Goal: Transaction & Acquisition: Purchase product/service

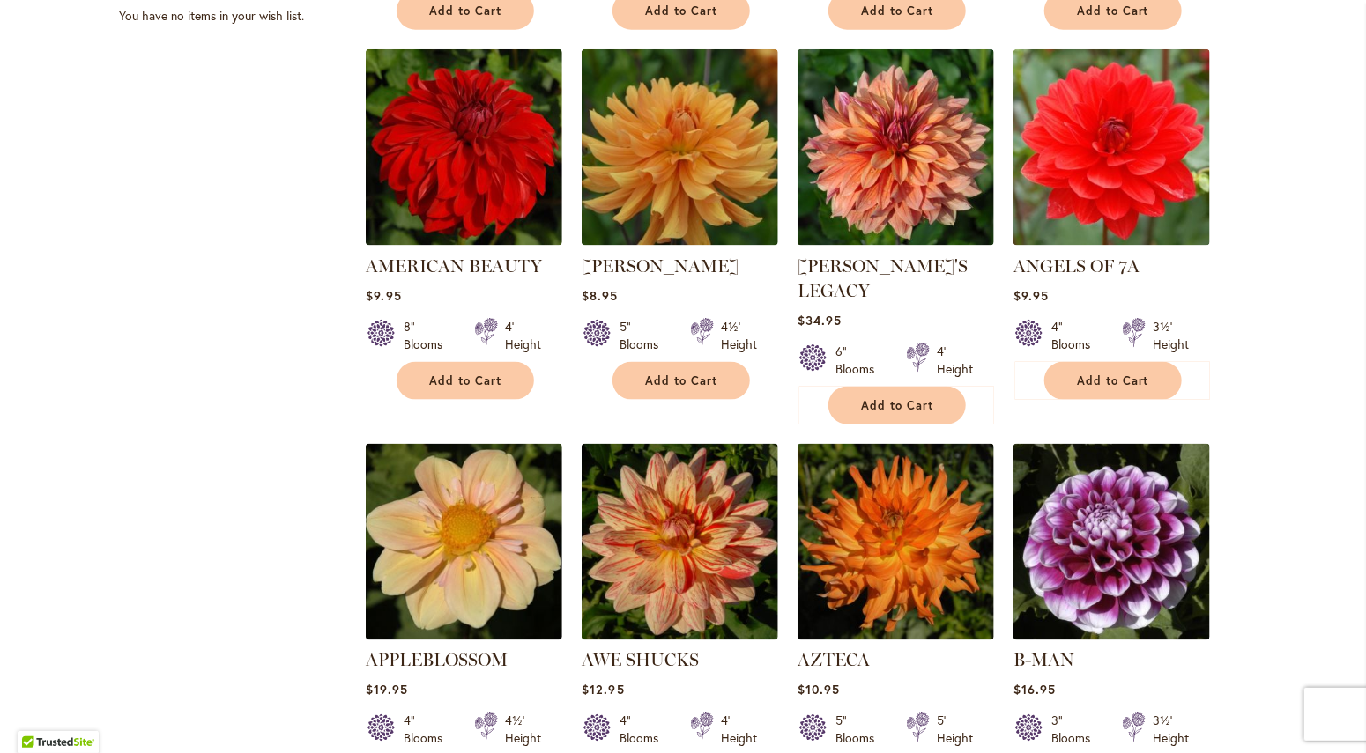
scroll to position [1184, 0]
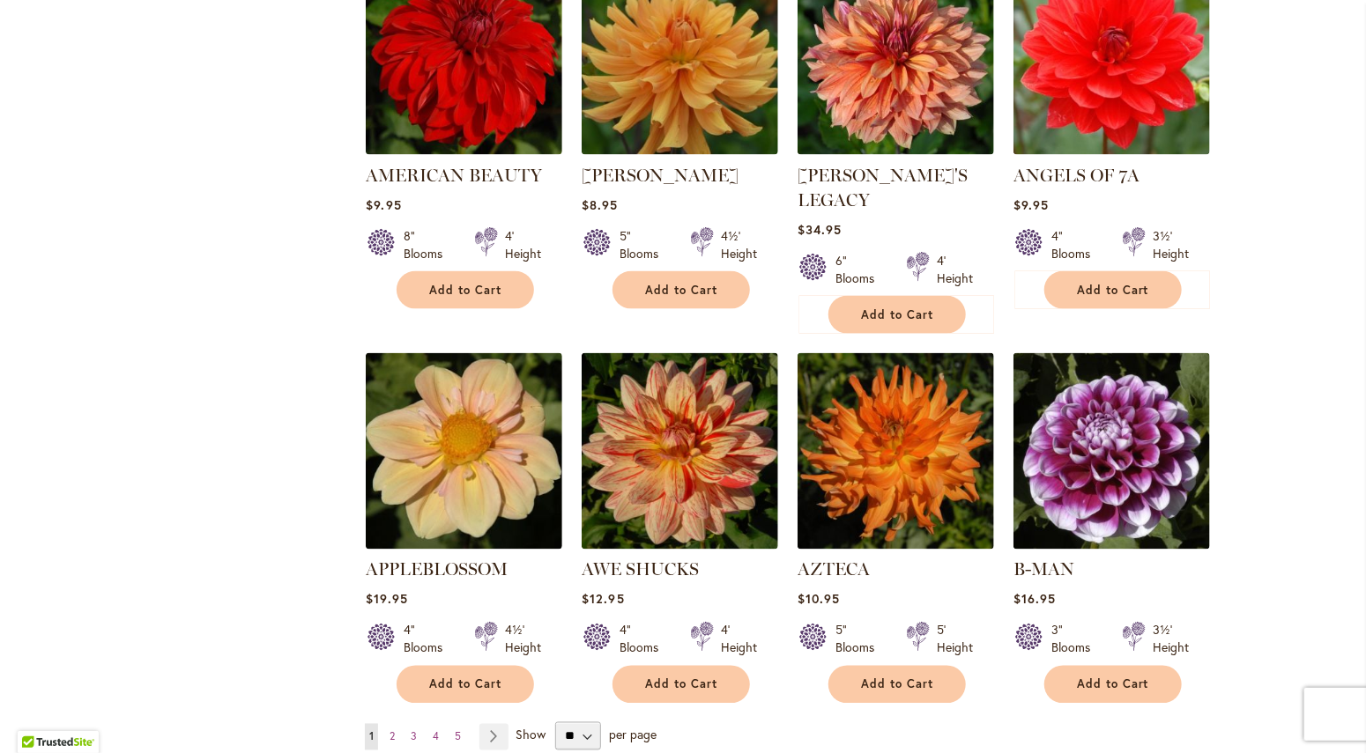
drag, startPoint x: 0, startPoint y: 0, endPoint x: 1342, endPoint y: 605, distance: 1471.9
click at [1342, 605] on div "Skip to Content Gift Shop & Office Open - Monday-Friday 9-4:30pm / Gift Shop Op…" at bounding box center [683, 256] width 1366 height 2776
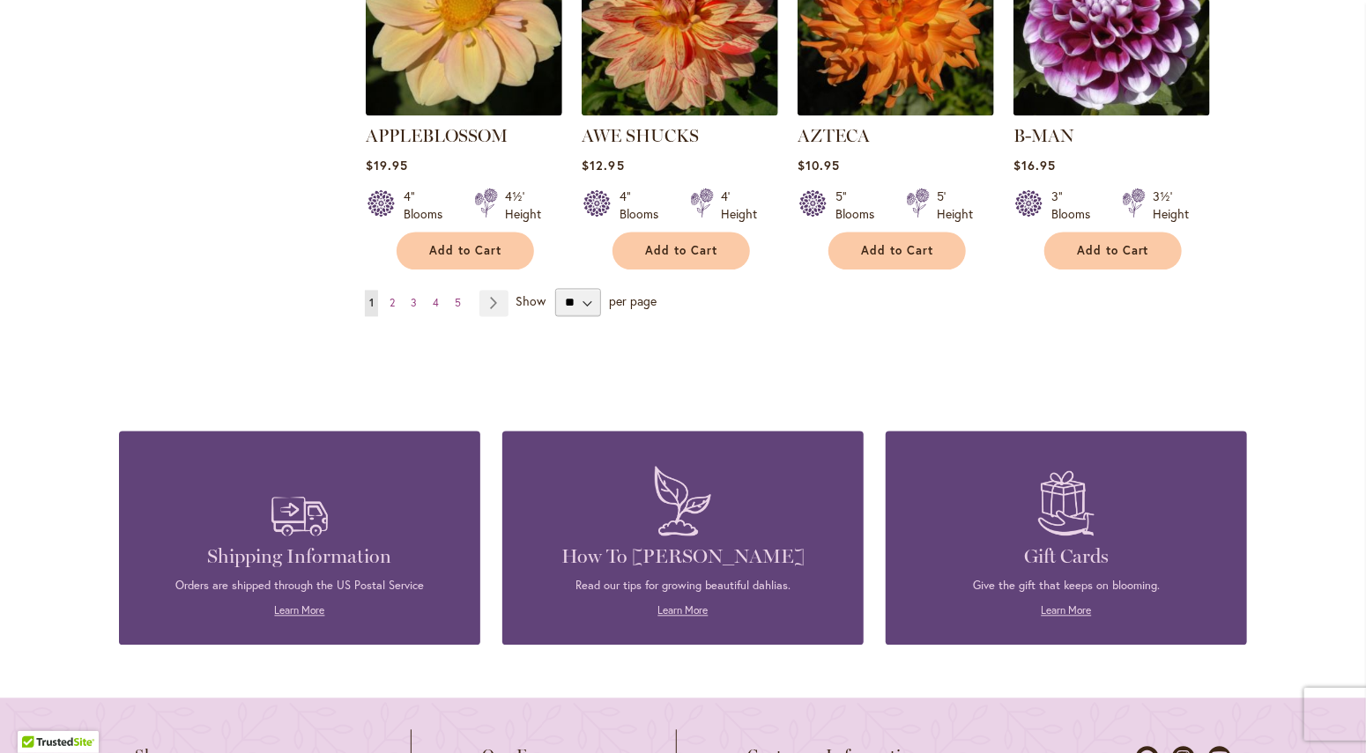
scroll to position [1701, 0]
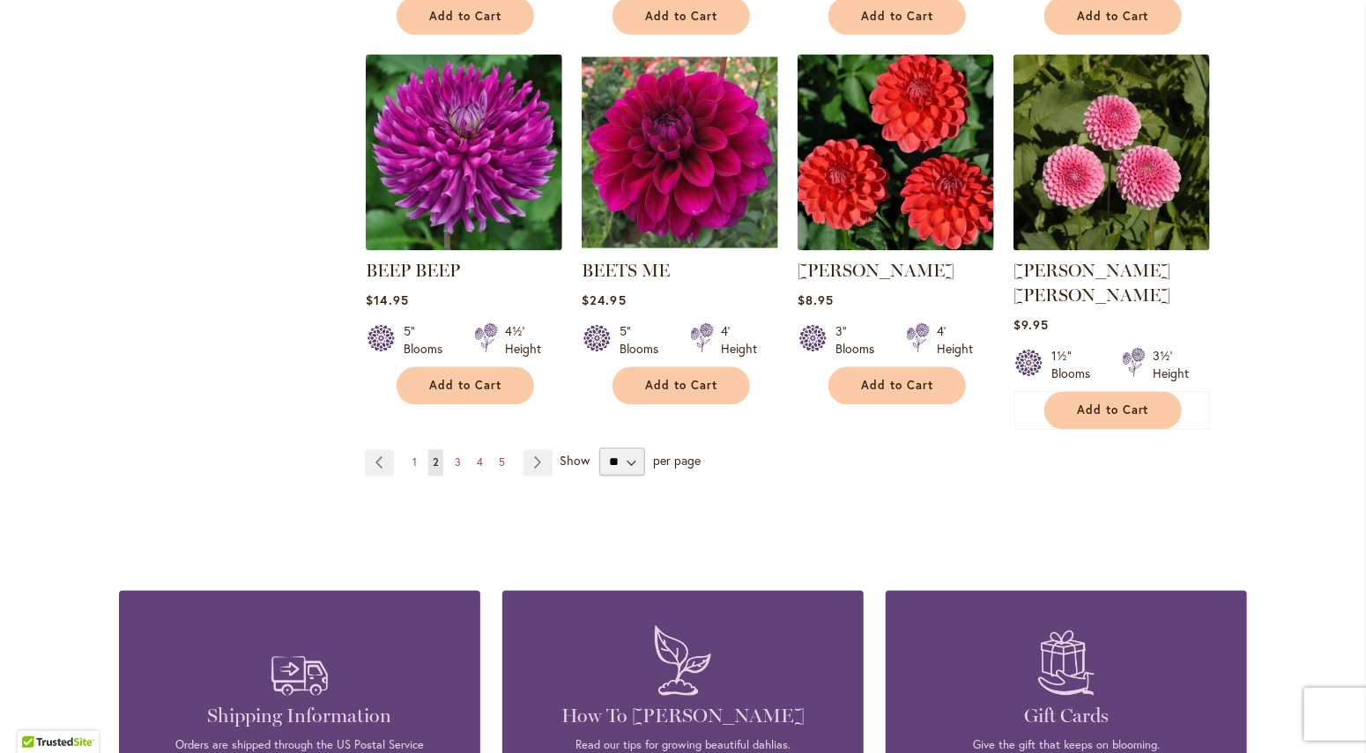
scroll to position [1460, 0]
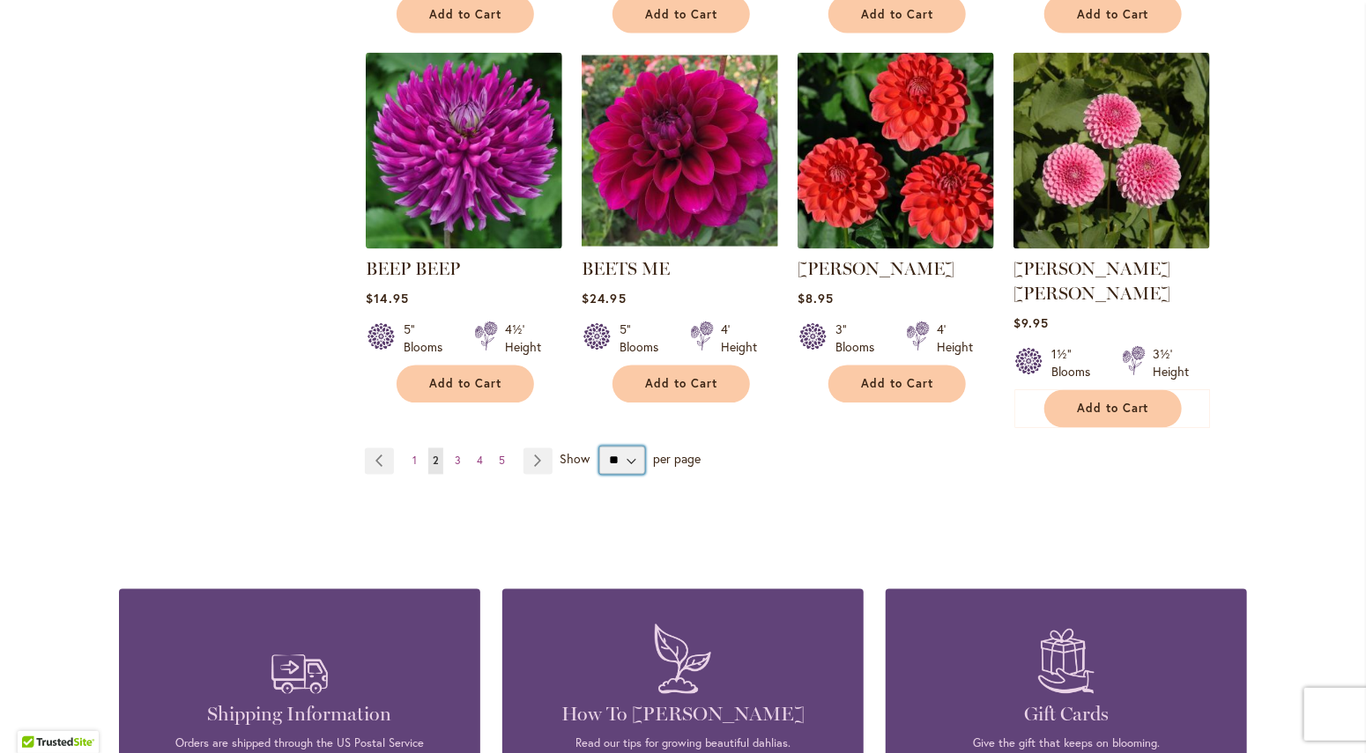
click at [599, 447] on select "** ** ** **" at bounding box center [622, 461] width 46 height 28
select select "**"
click option "**" at bounding box center [0, 0] width 0 height 0
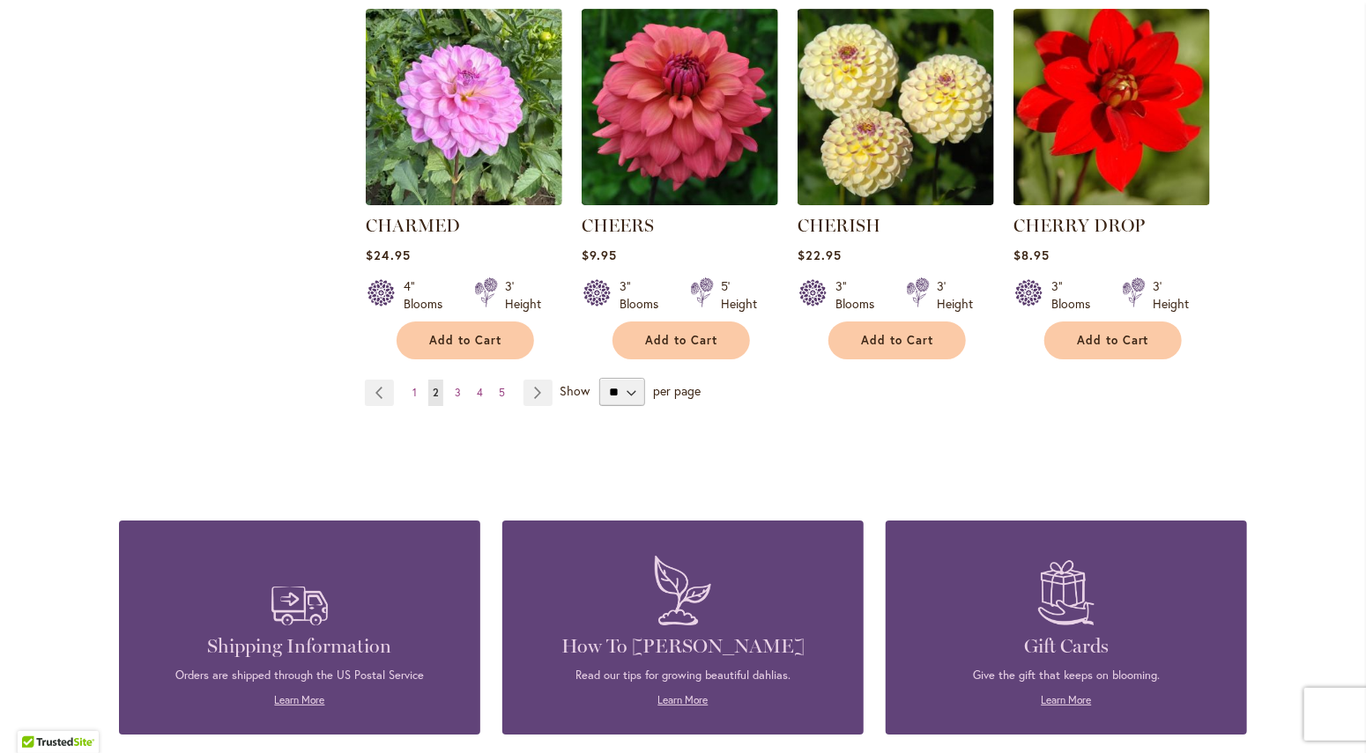
scroll to position [3026, 0]
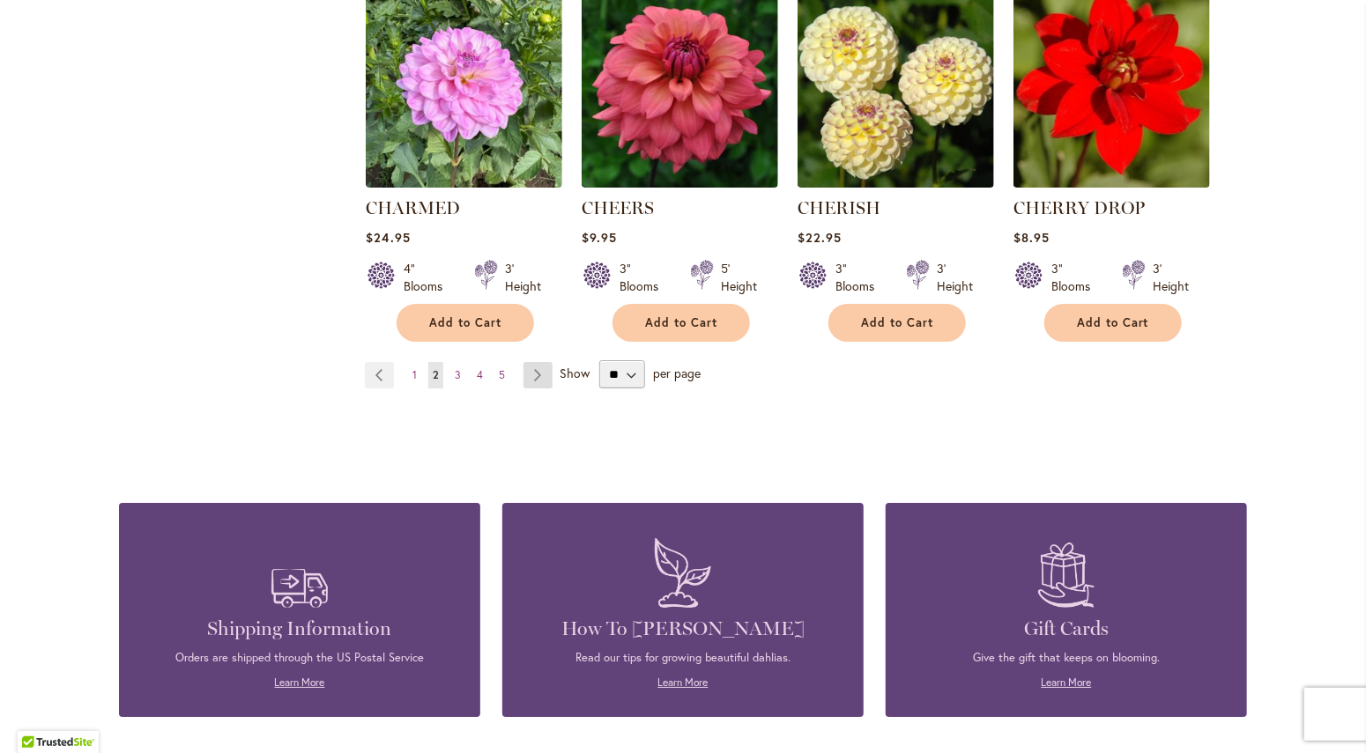
click at [530, 373] on link "Page Next" at bounding box center [537, 375] width 29 height 26
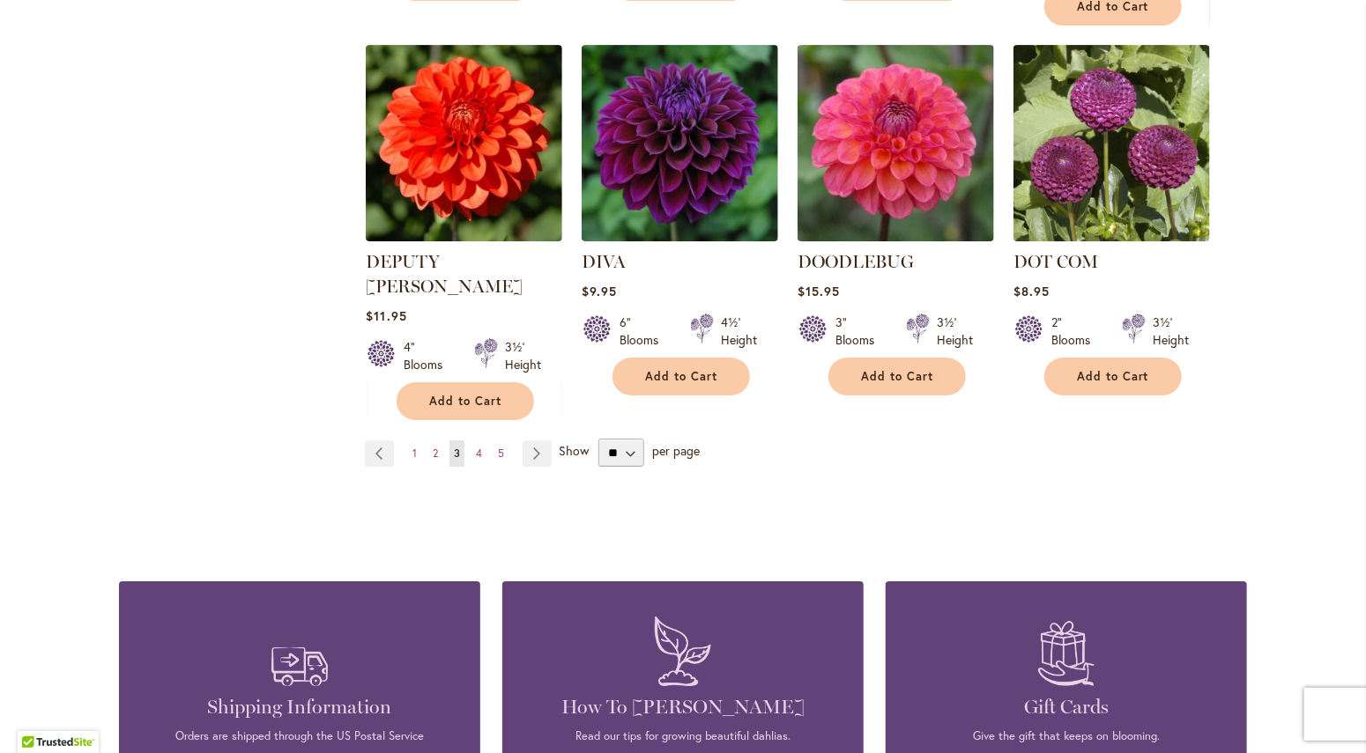
scroll to position [2914, 0]
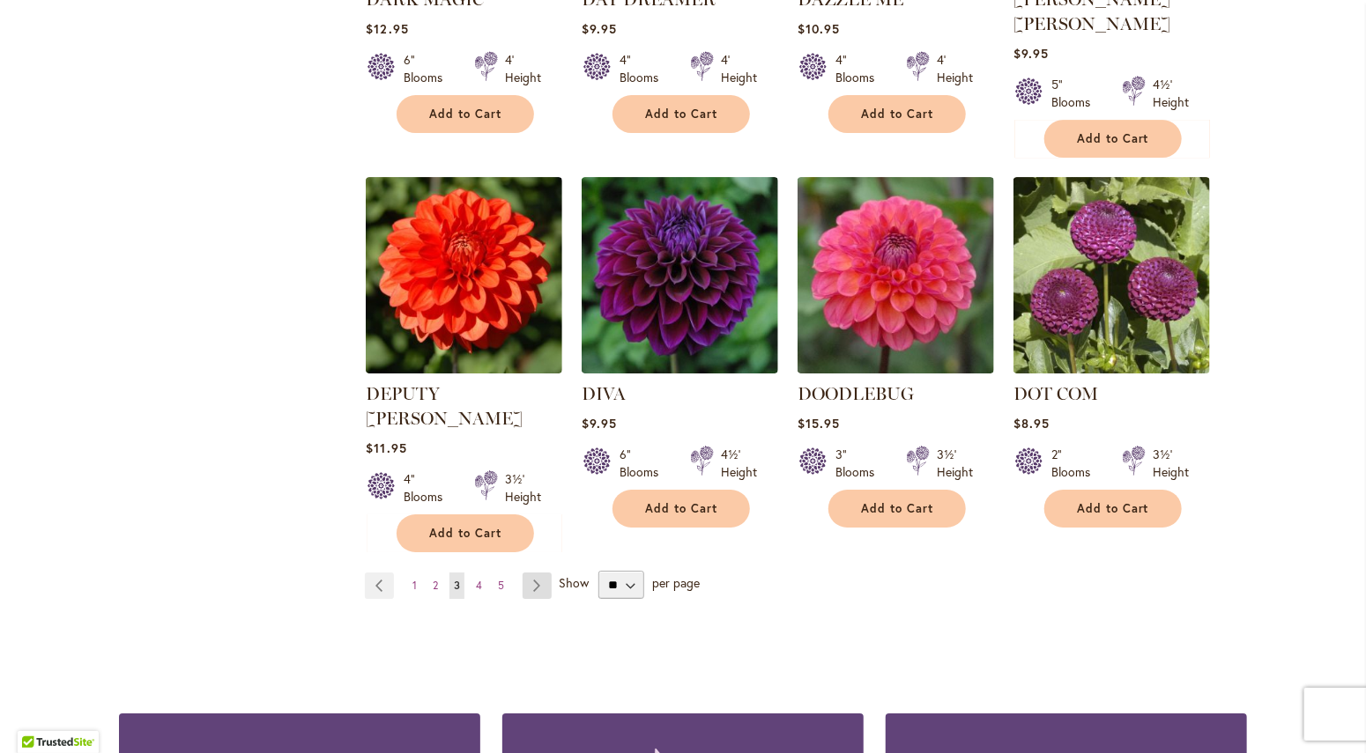
click at [529, 573] on link "Page Next" at bounding box center [536, 586] width 29 height 26
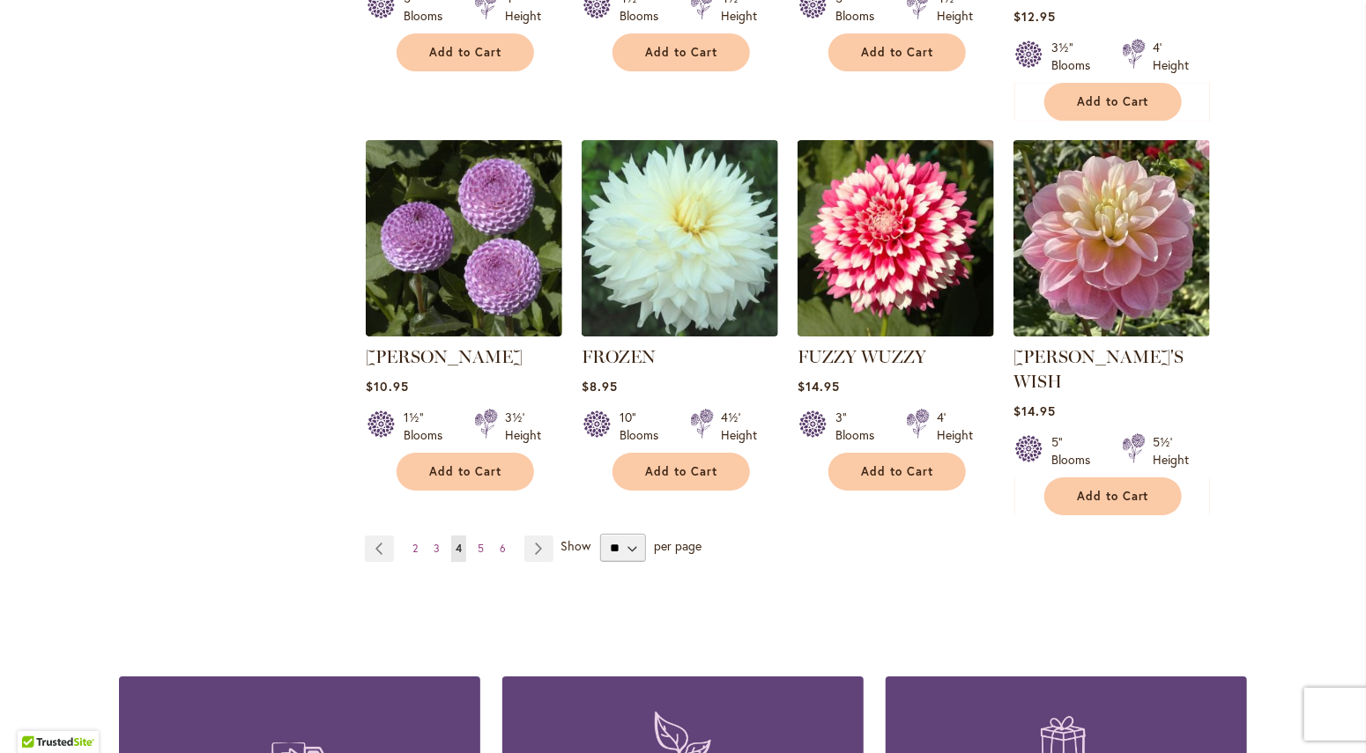
scroll to position [2972, 0]
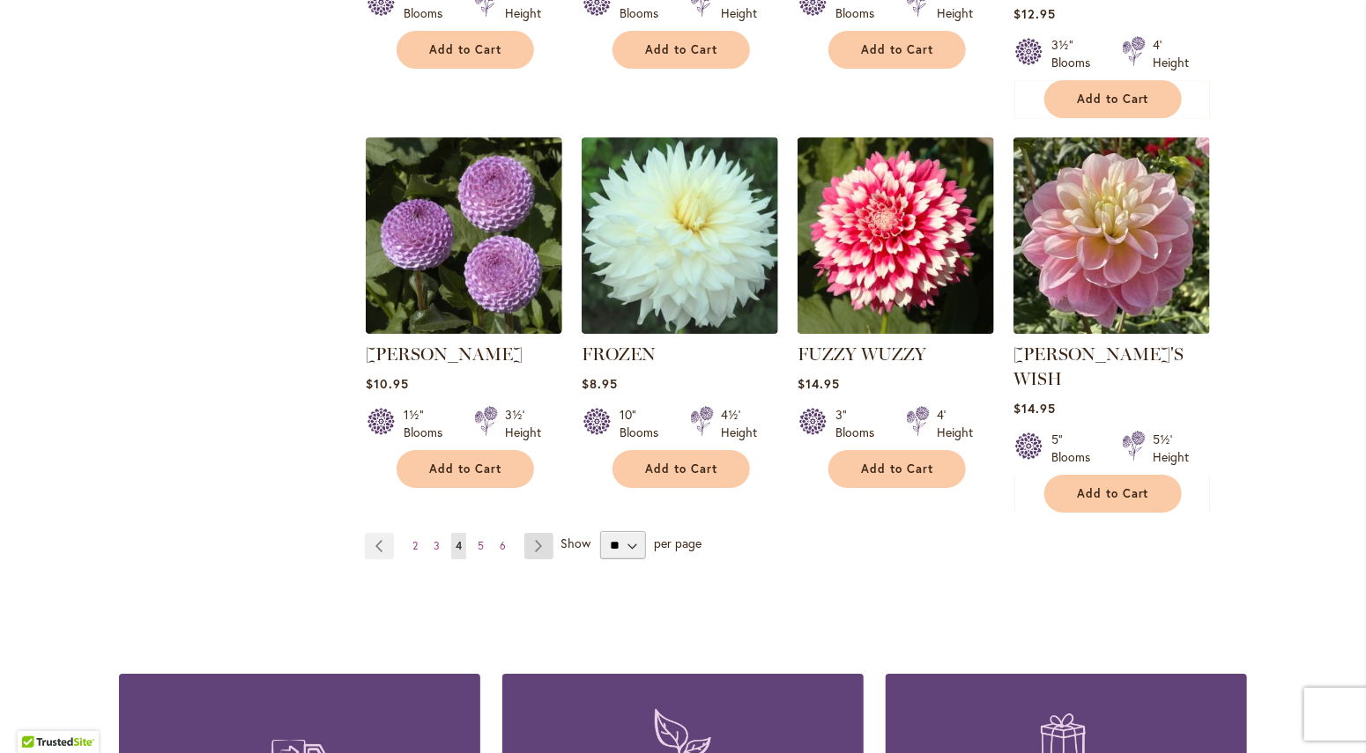
click at [538, 533] on link "Page Next" at bounding box center [538, 546] width 29 height 26
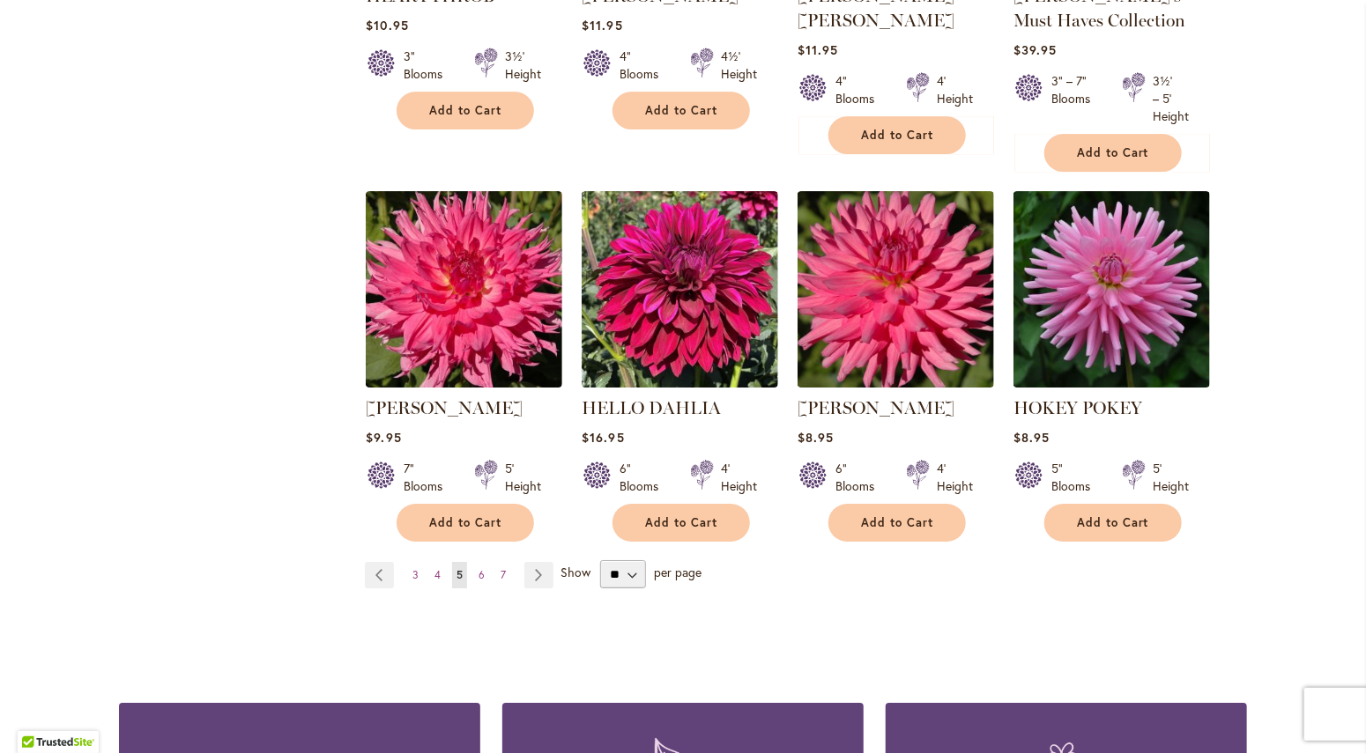
scroll to position [2975, 0]
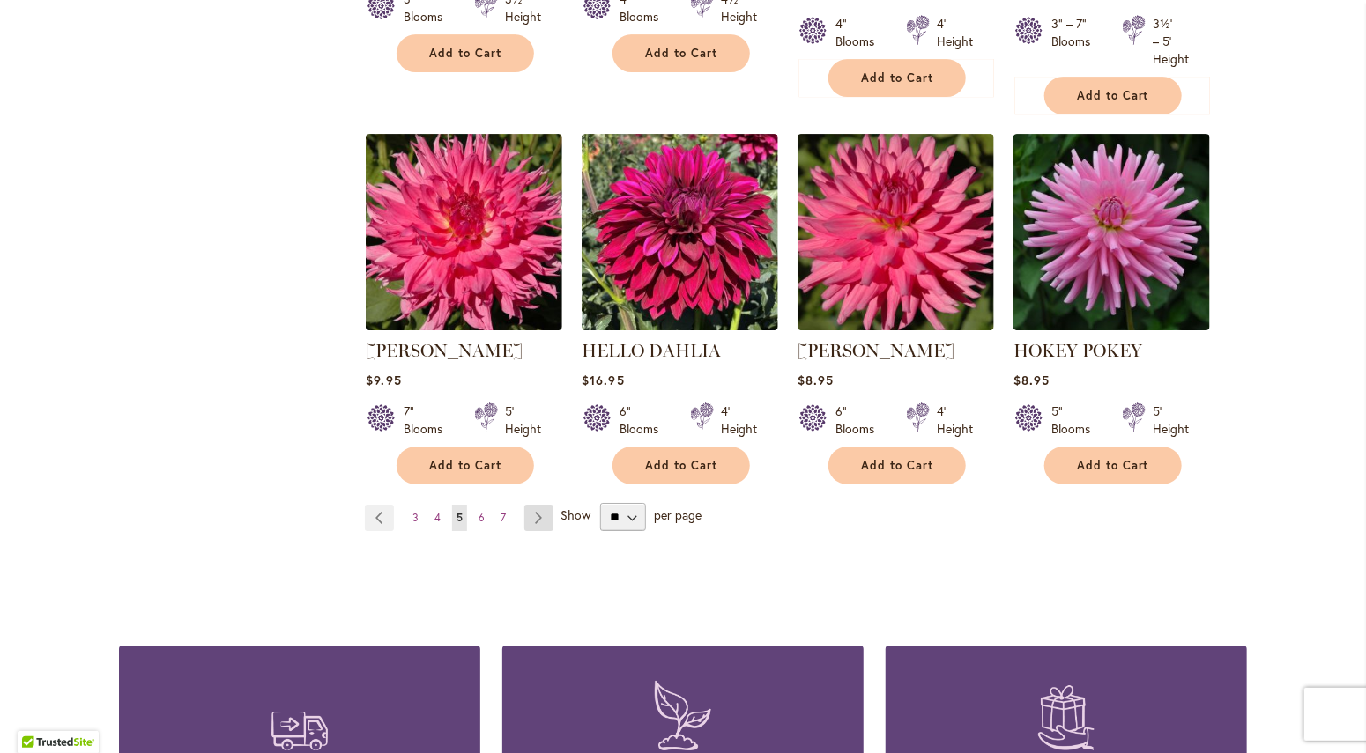
click at [533, 505] on link "Page Next" at bounding box center [538, 518] width 29 height 26
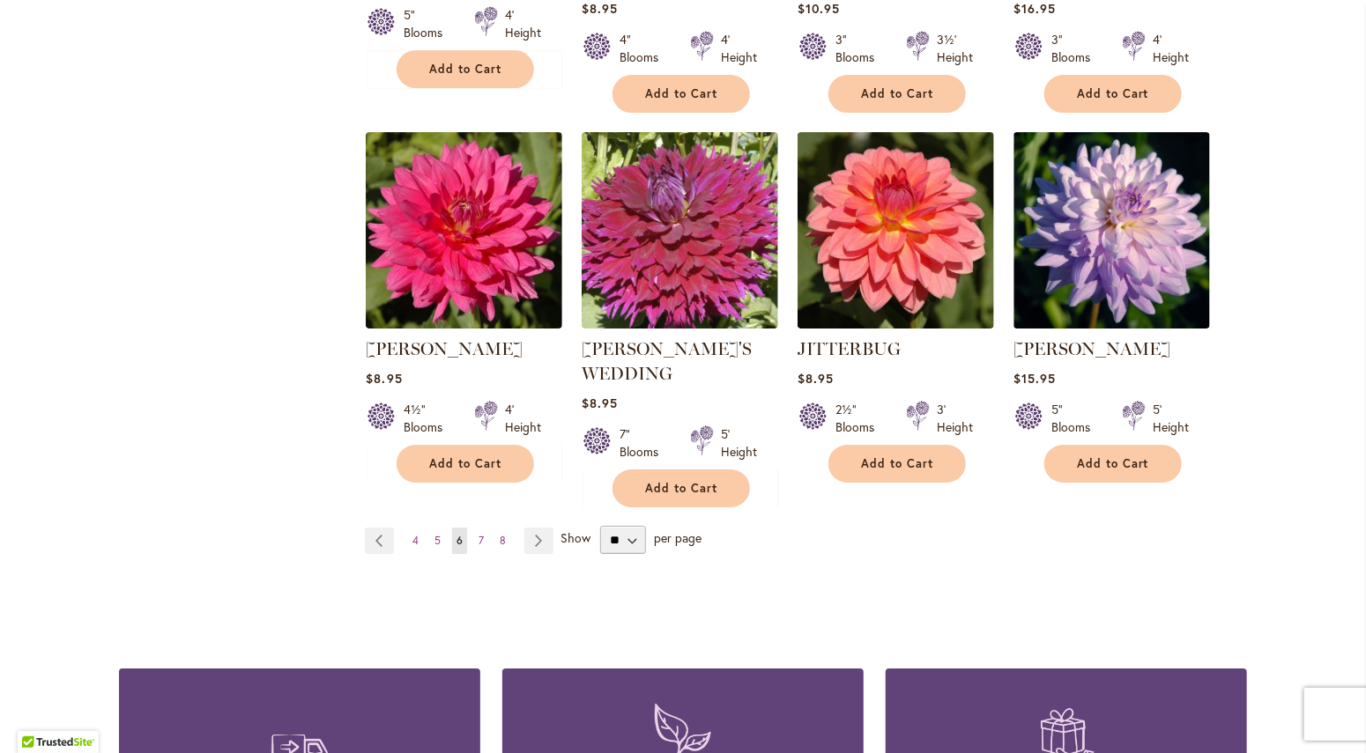
scroll to position [2955, 0]
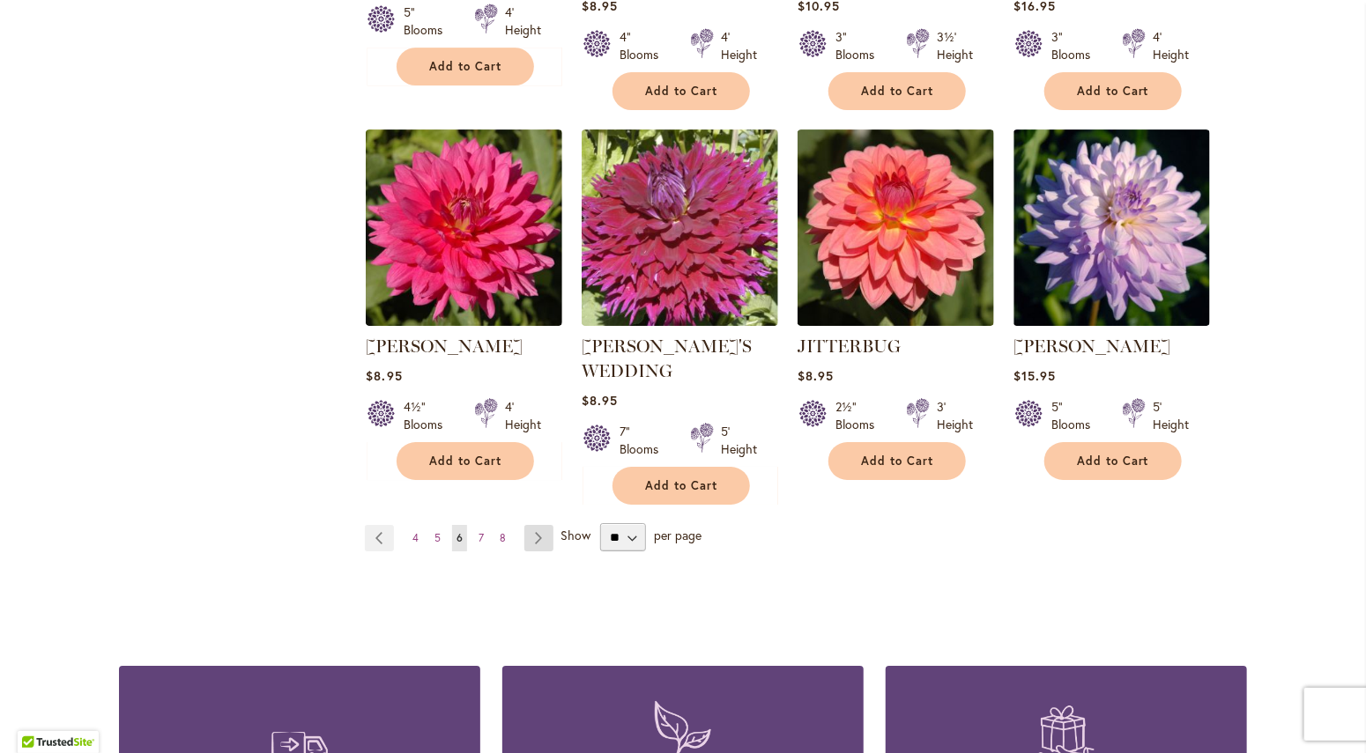
click at [543, 525] on link "Page Next" at bounding box center [538, 538] width 29 height 26
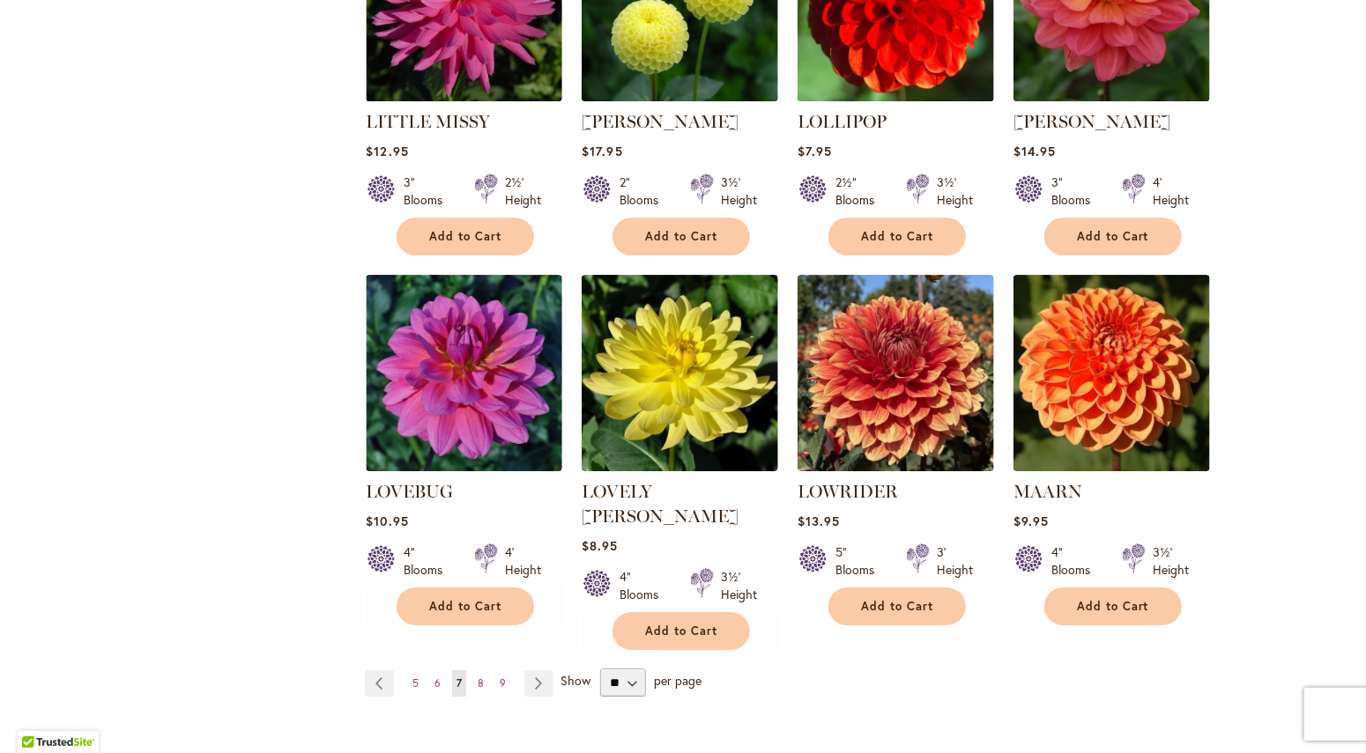
scroll to position [2813, 0]
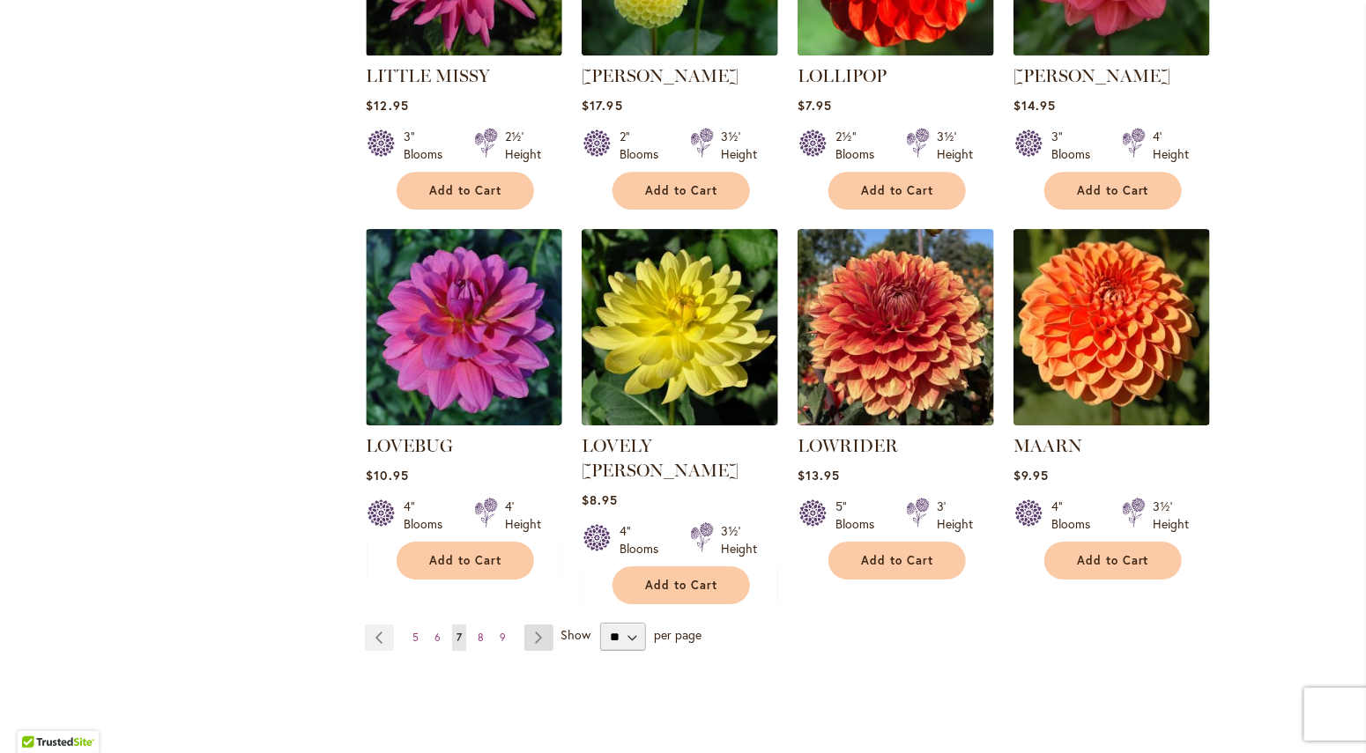
click at [533, 625] on link "Page Next" at bounding box center [538, 638] width 29 height 26
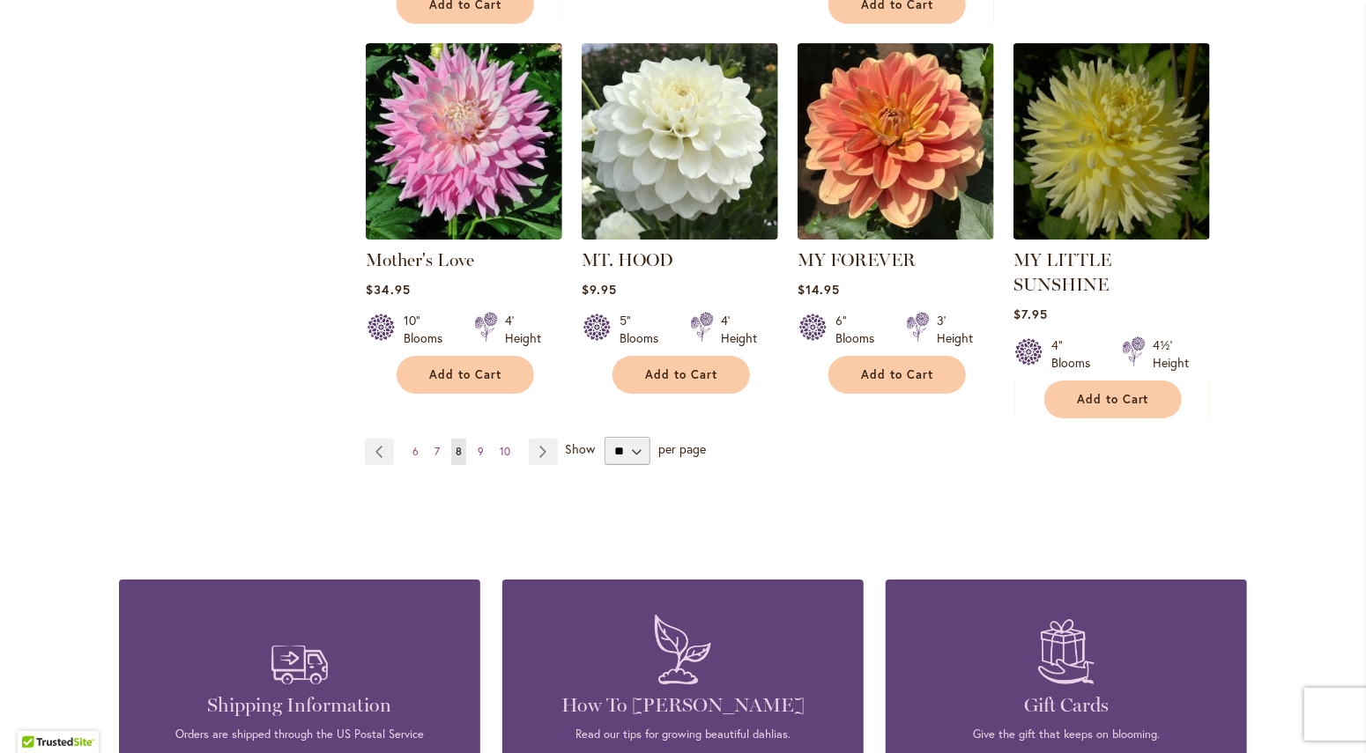
scroll to position [3108, 0]
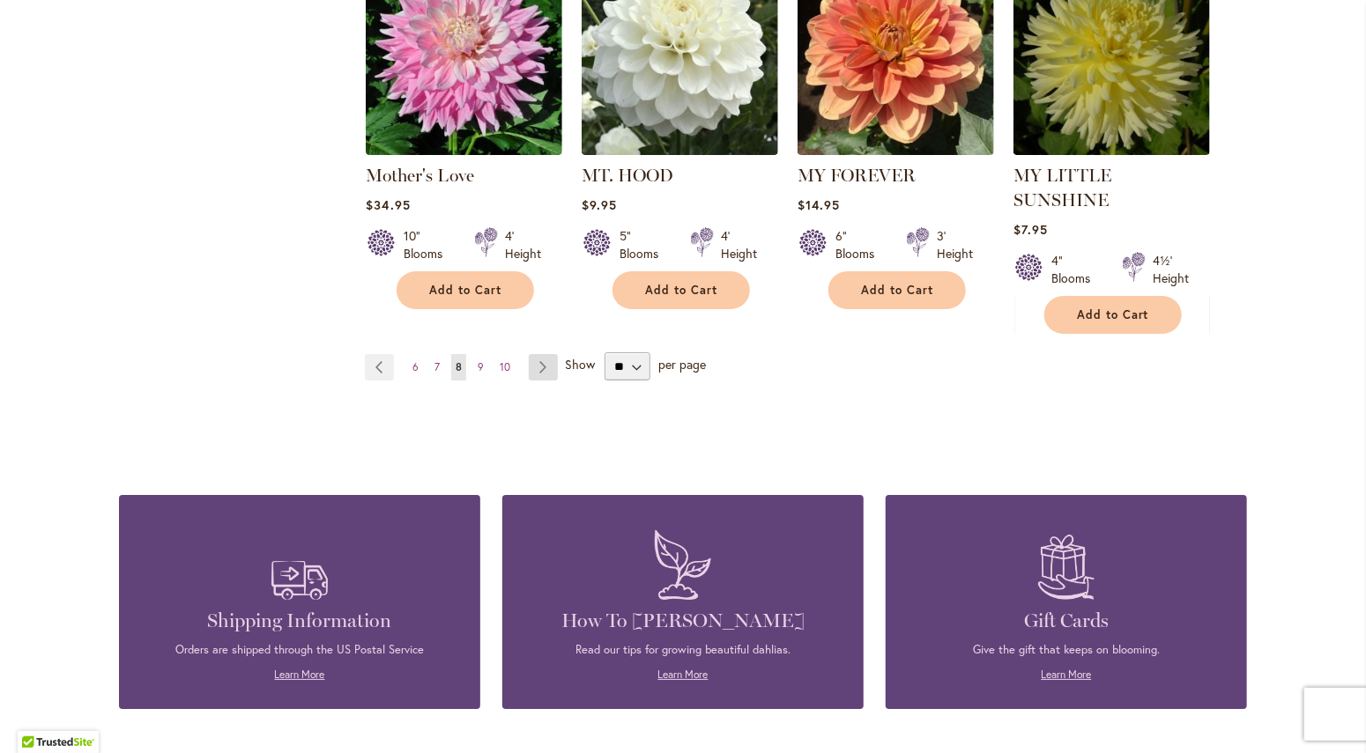
click at [543, 354] on link "Page Next" at bounding box center [543, 367] width 29 height 26
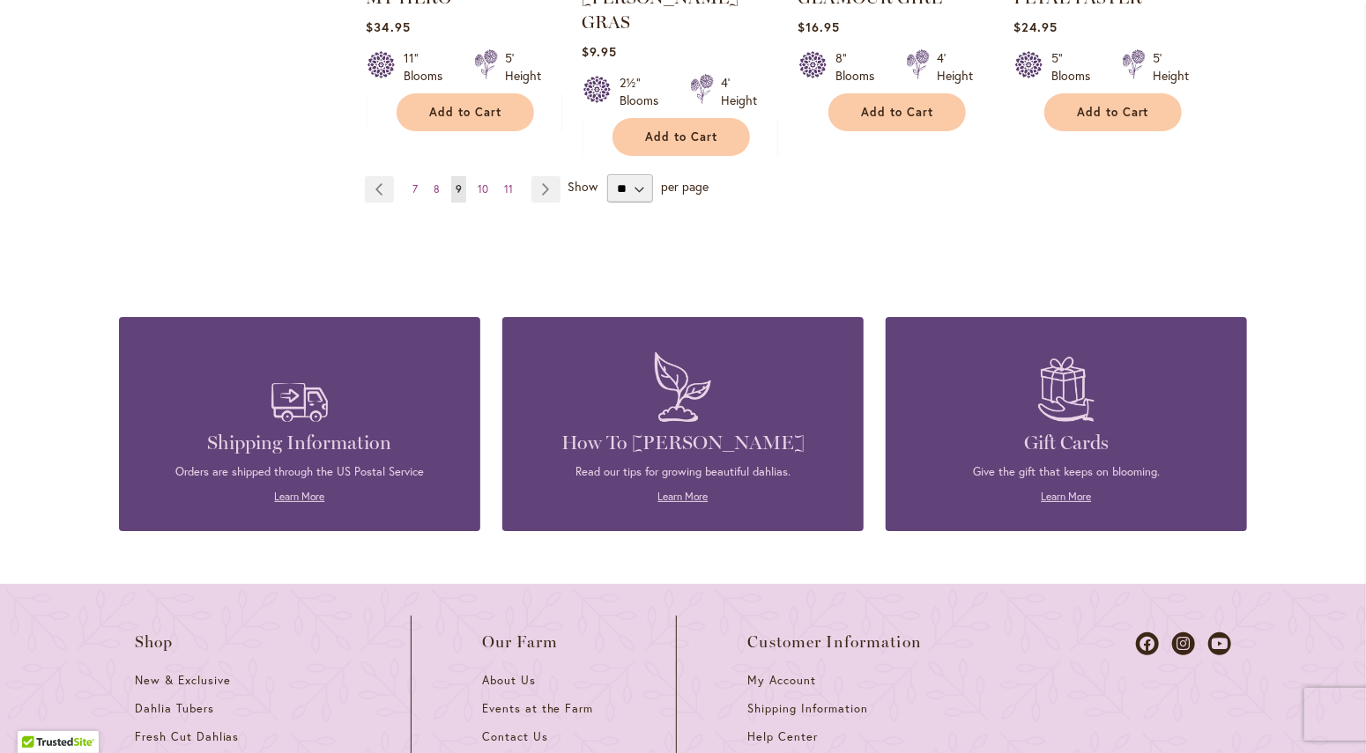
scroll to position [3241, 0]
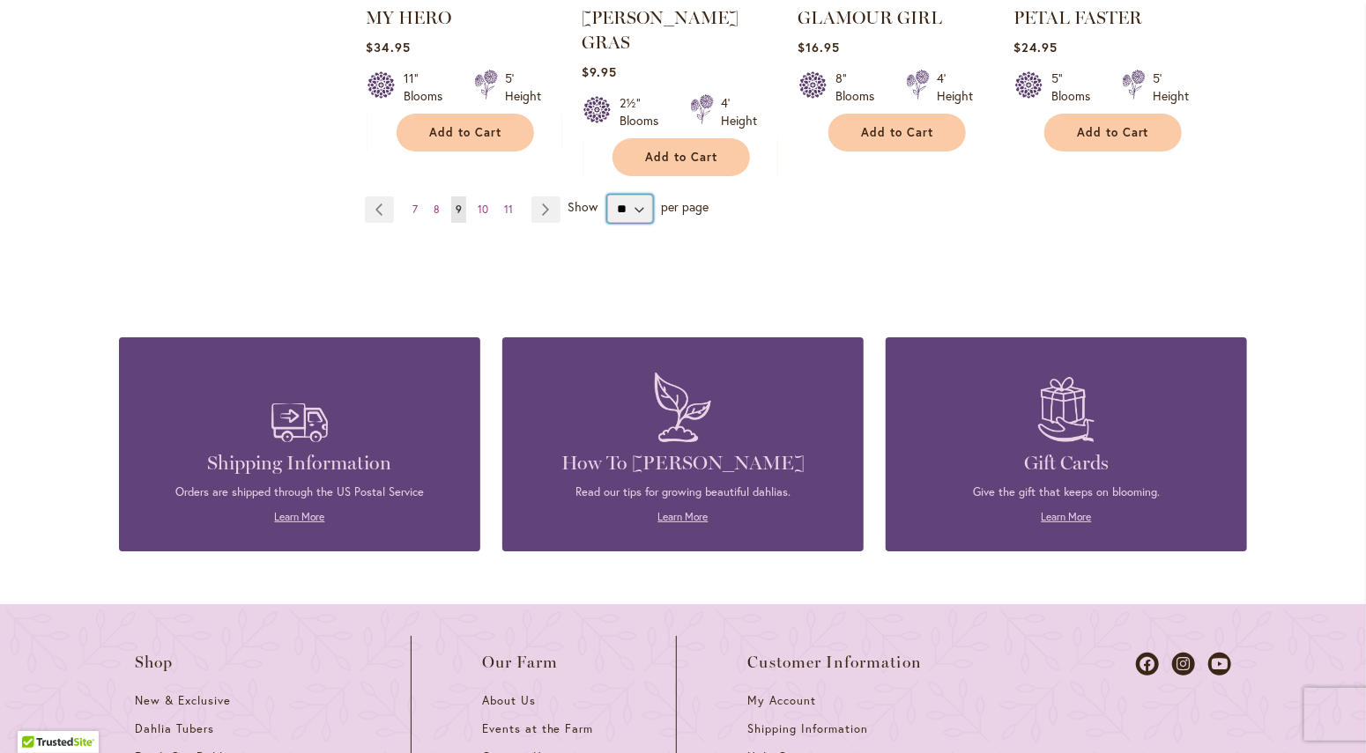
click at [607, 195] on select "** ** ** **" at bounding box center [630, 209] width 46 height 28
select select "**"
click option "**" at bounding box center [0, 0] width 0 height 0
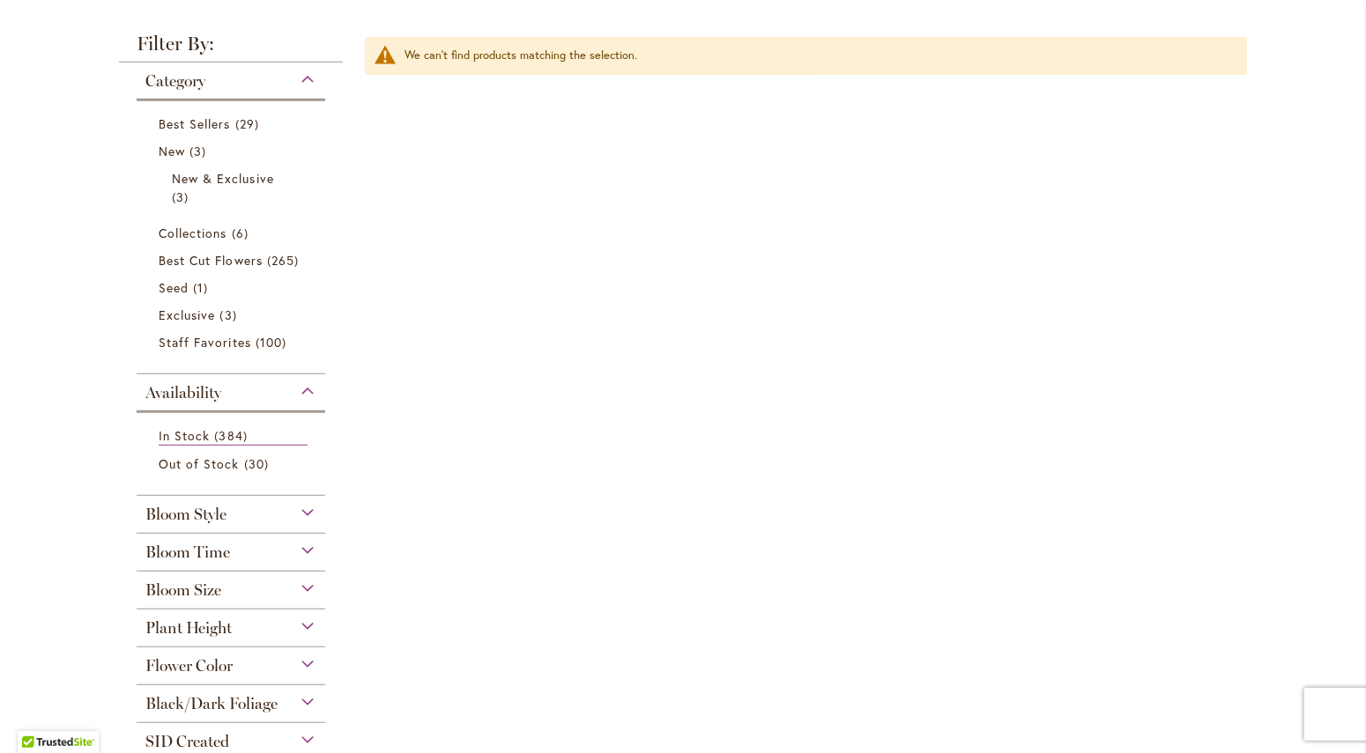
scroll to position [450, 0]
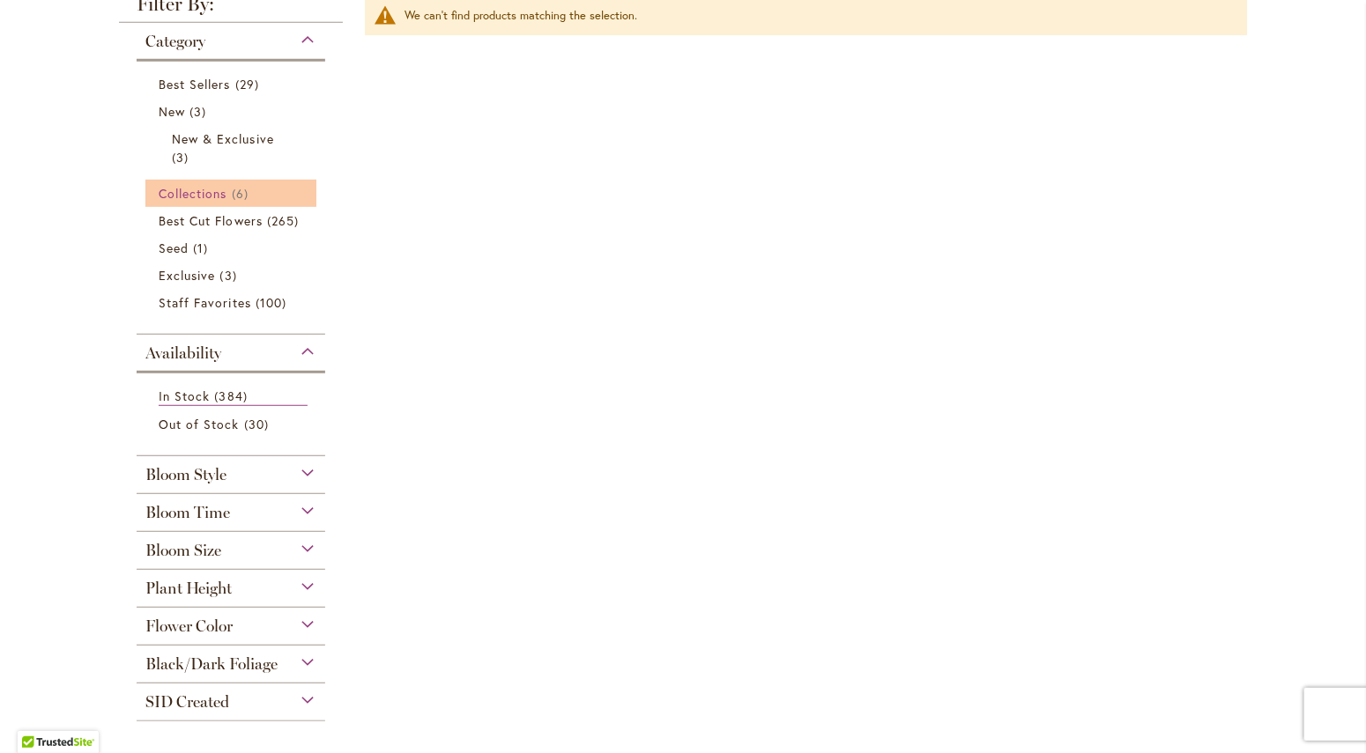
click at [165, 201] on link "Collections 6 items" at bounding box center [233, 193] width 149 height 19
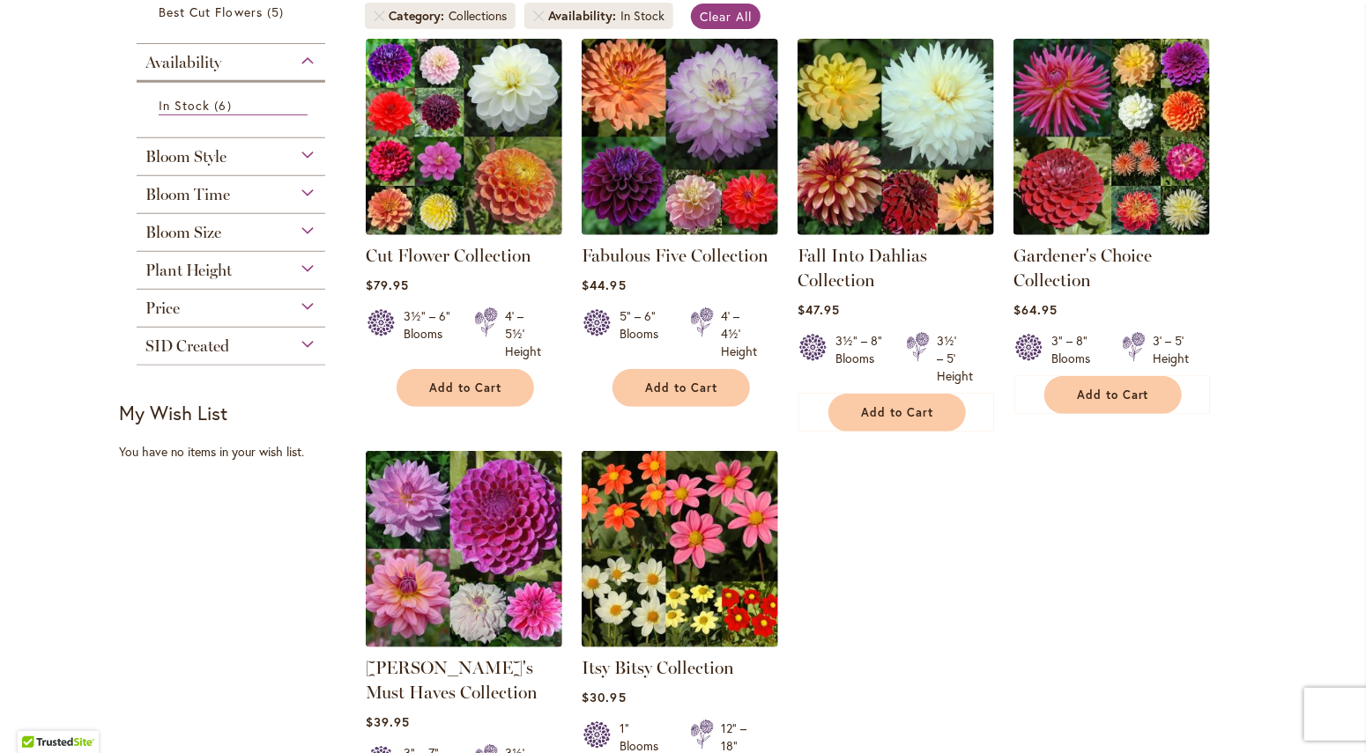
scroll to position [363, 0]
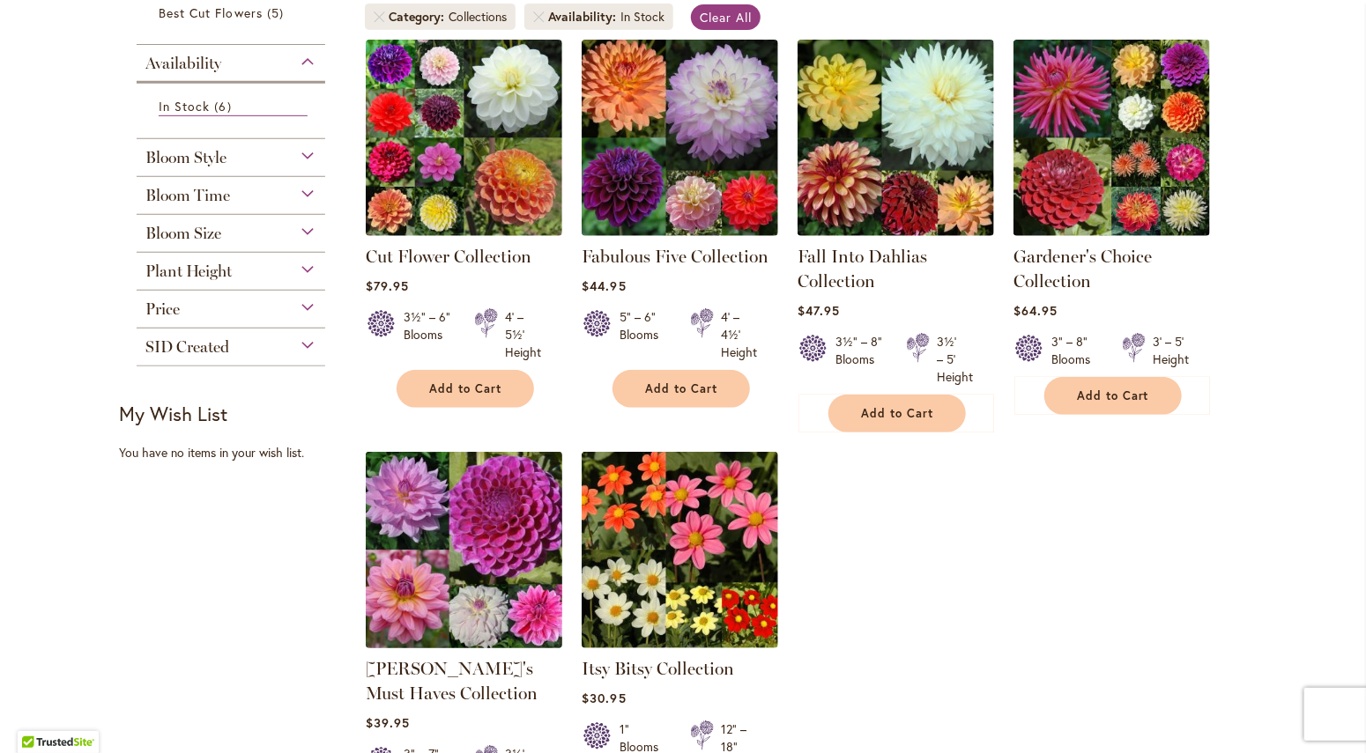
click at [455, 555] on img at bounding box center [464, 550] width 206 height 206
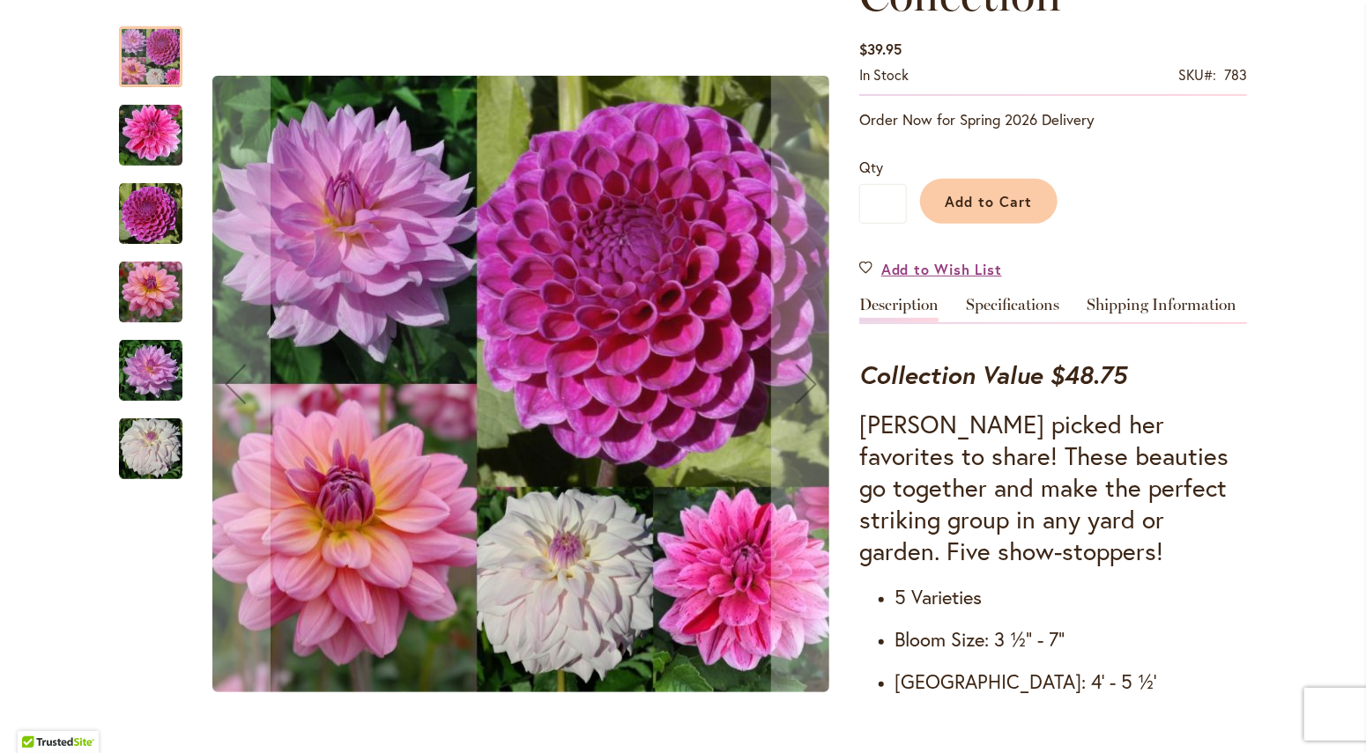
scroll to position [349, 0]
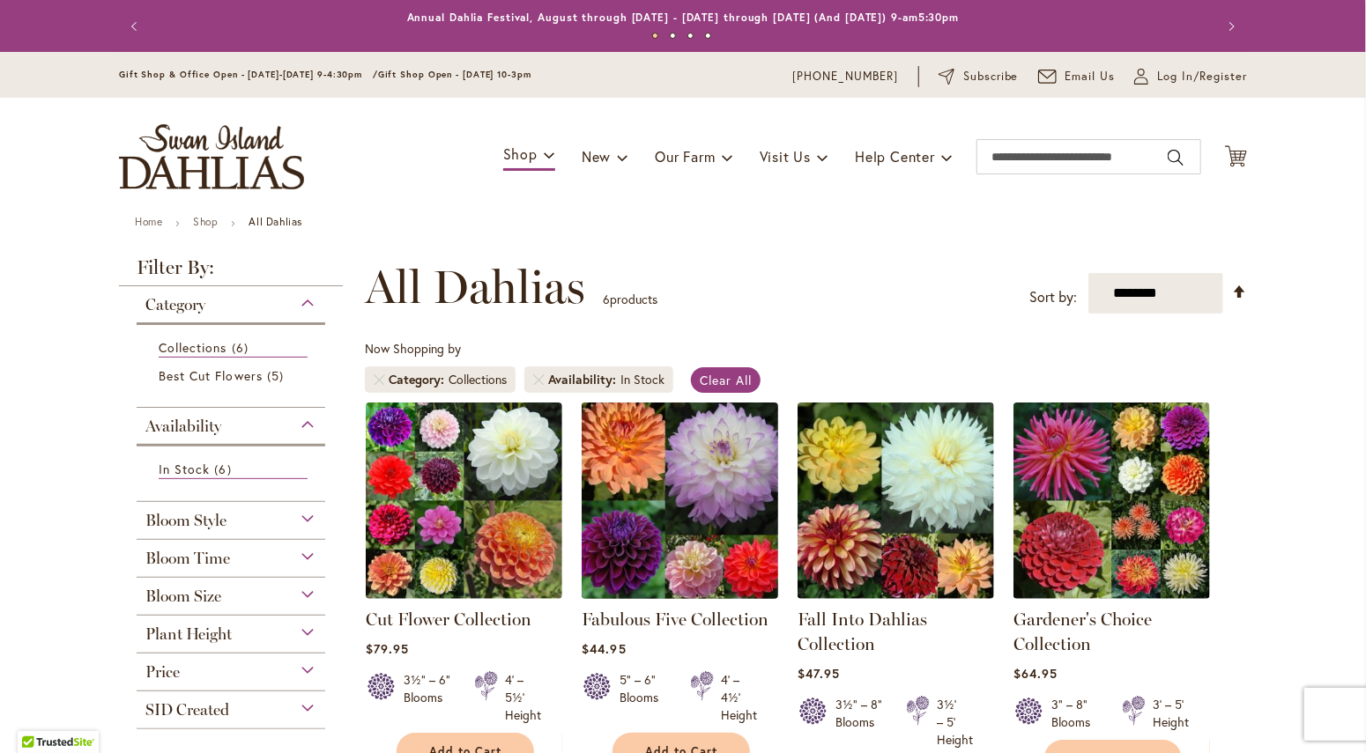
click at [721, 562] on img at bounding box center [680, 500] width 206 height 206
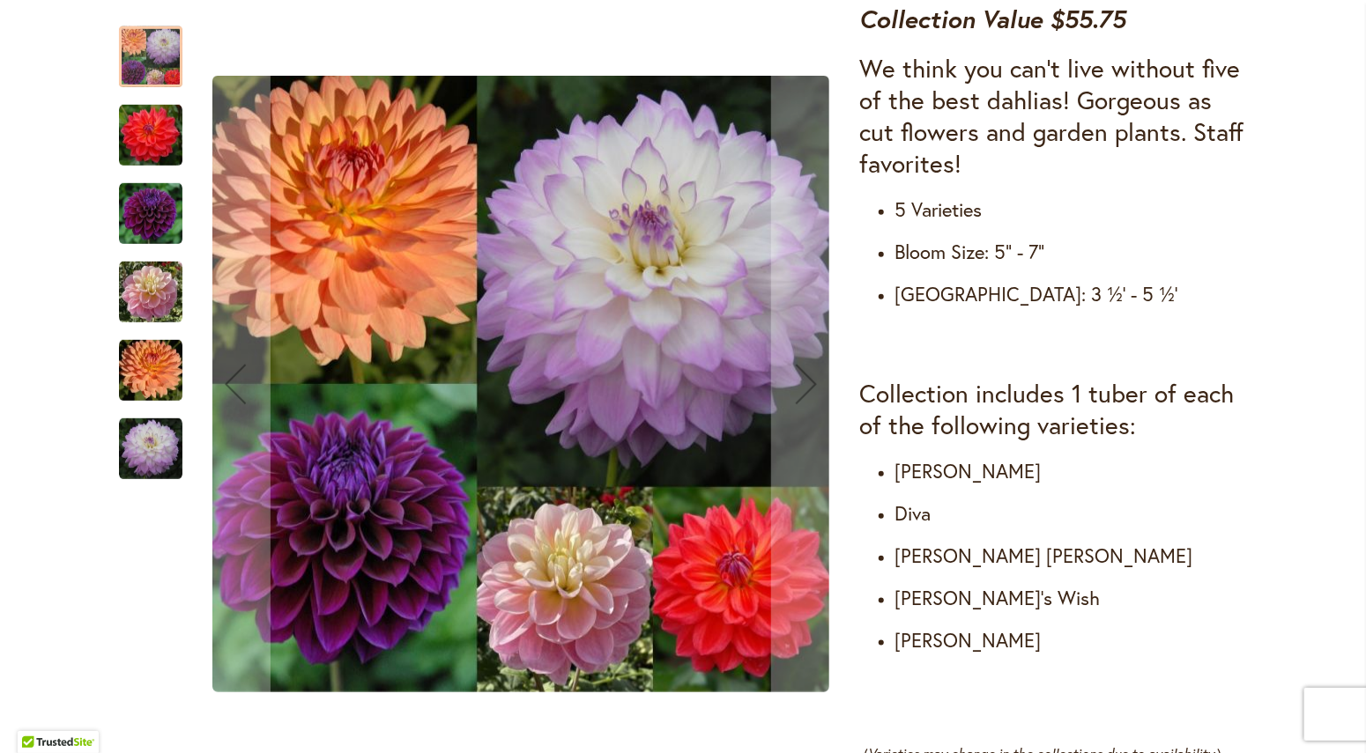
scroll to position [707, 0]
